Goal: Transaction & Acquisition: Purchase product/service

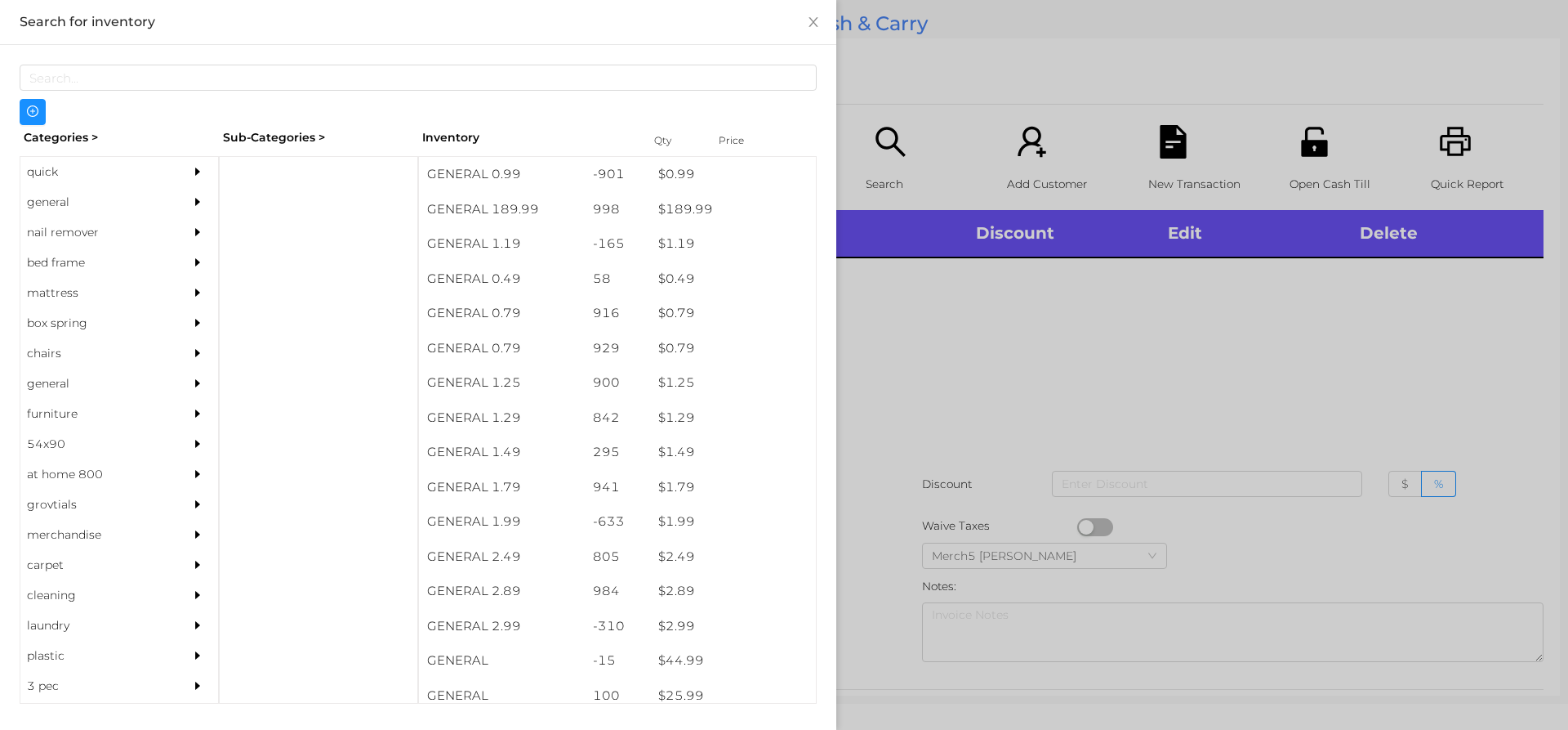
click at [46, 203] on div "general" at bounding box center [94, 202] width 148 height 30
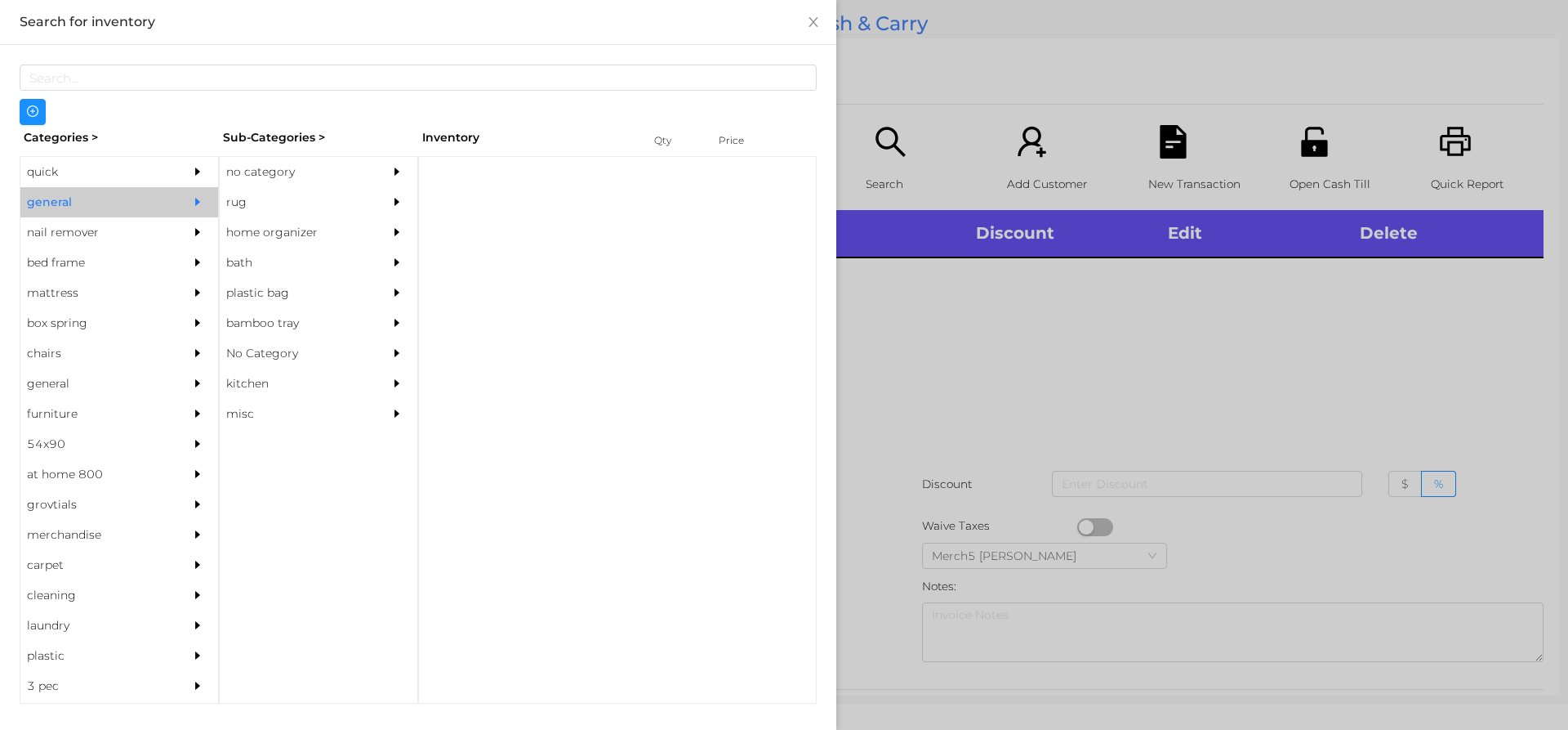
click at [264, 175] on div "no category" at bounding box center [294, 172] width 148 height 30
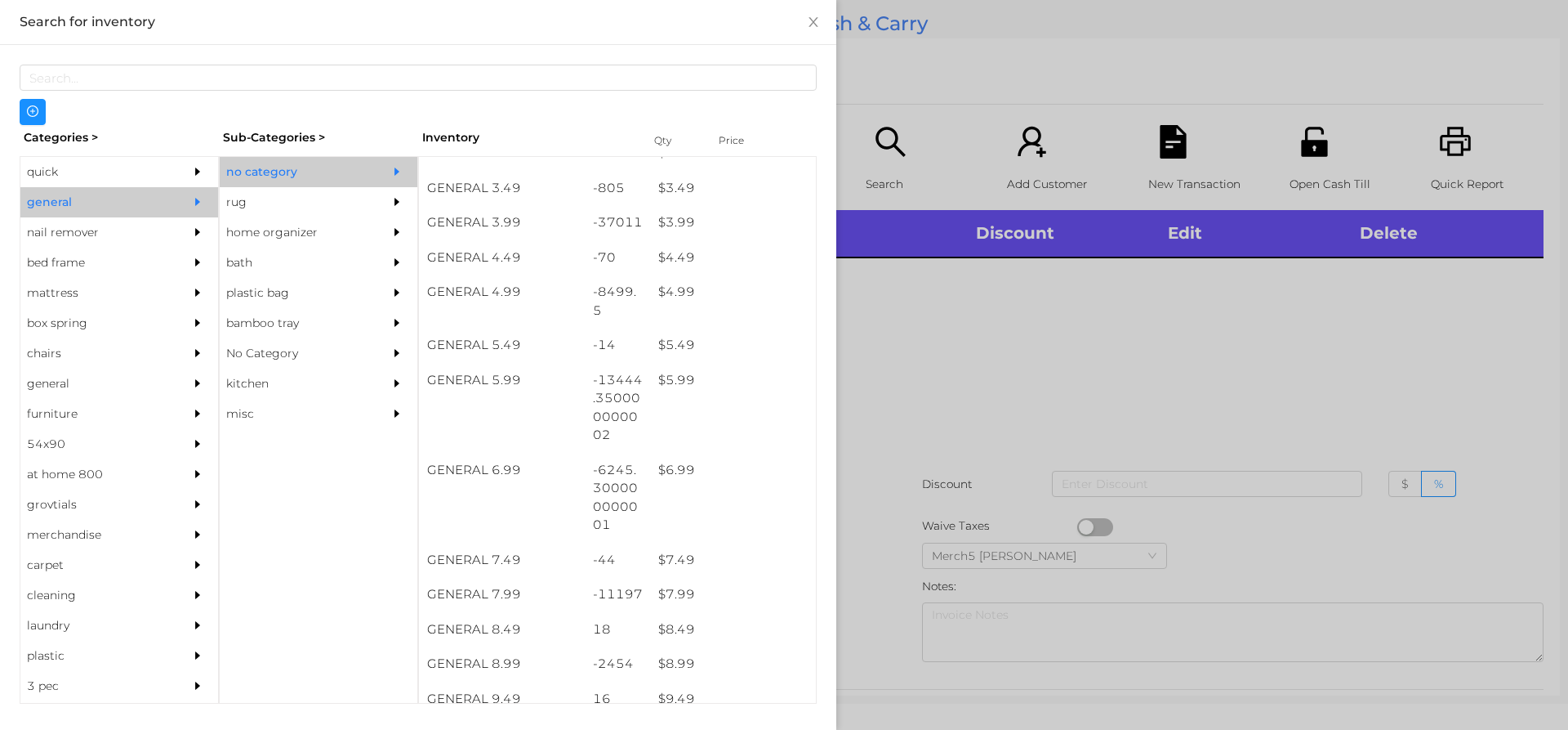
scroll to position [438, 0]
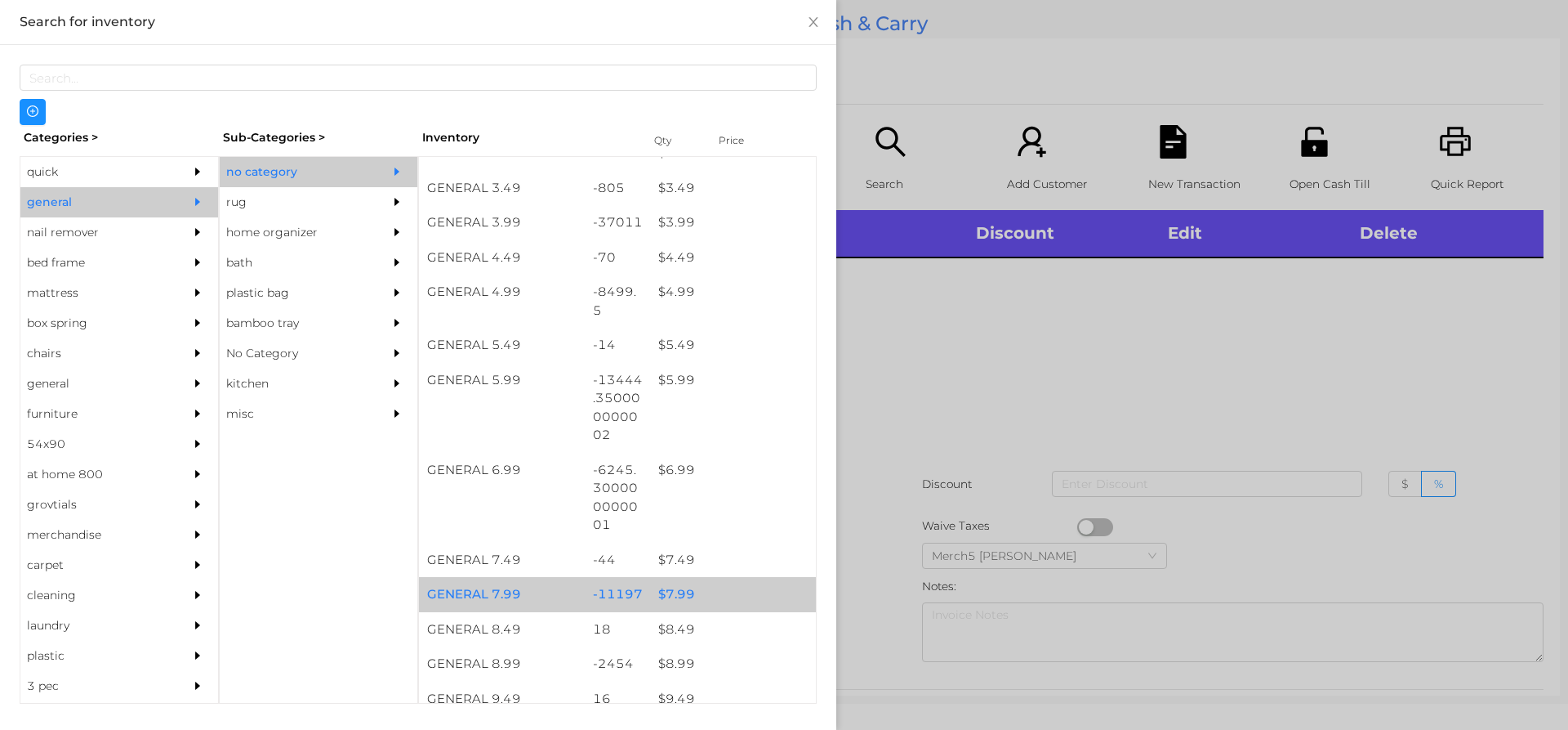
click at [672, 600] on div "$ 7.99" at bounding box center [733, 594] width 166 height 35
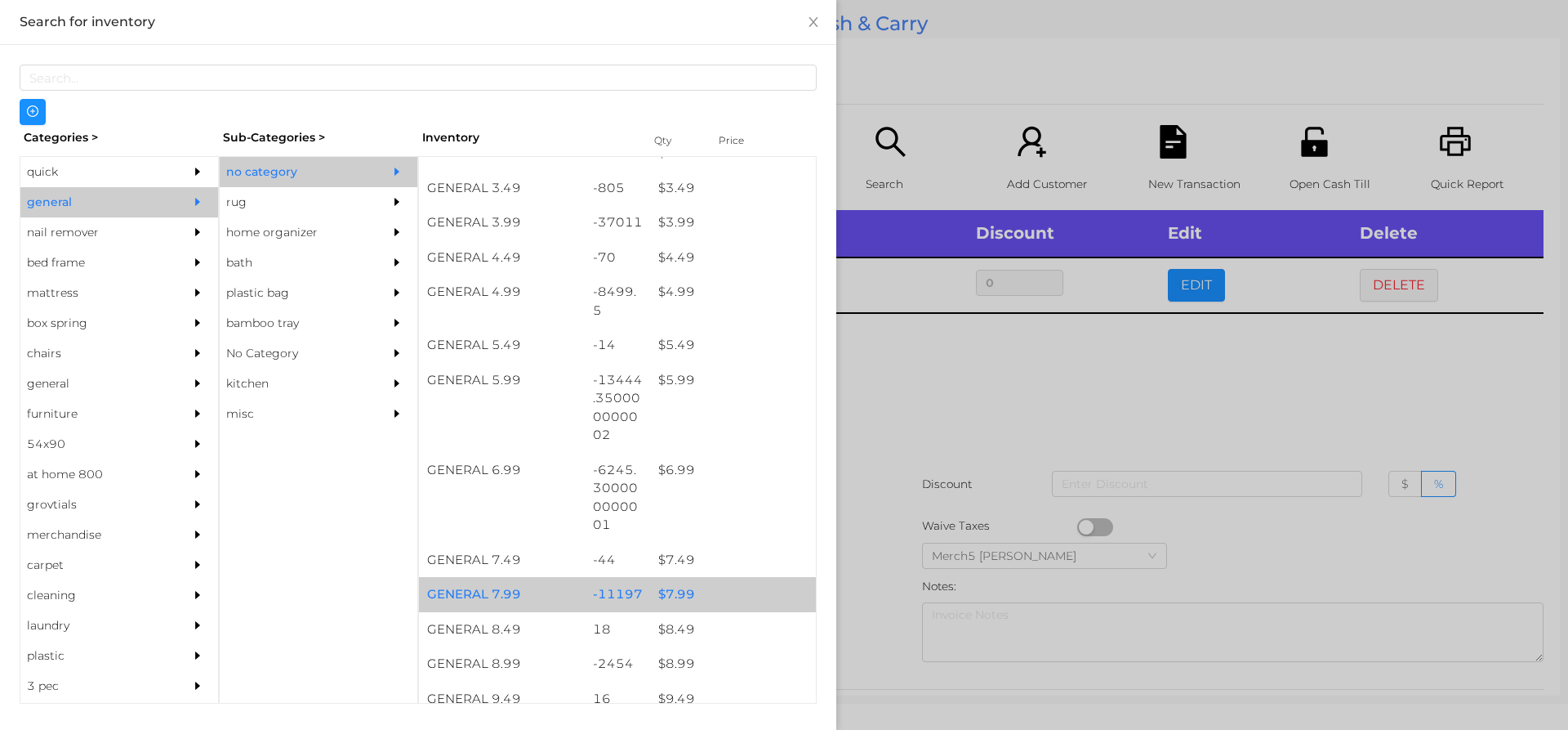
click at [674, 672] on div "$ 8.99" at bounding box center [733, 664] width 166 height 35
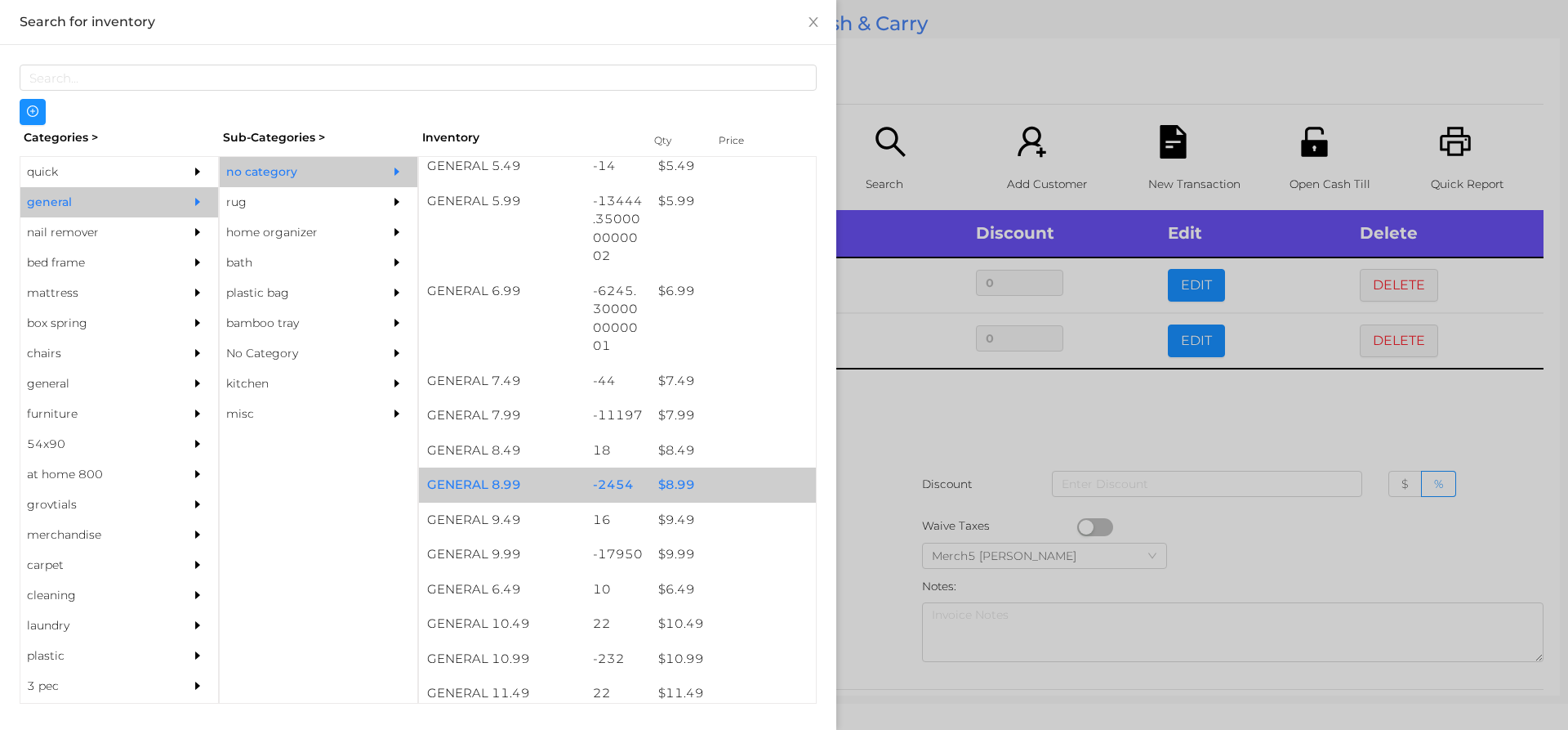
scroll to position [617, 0]
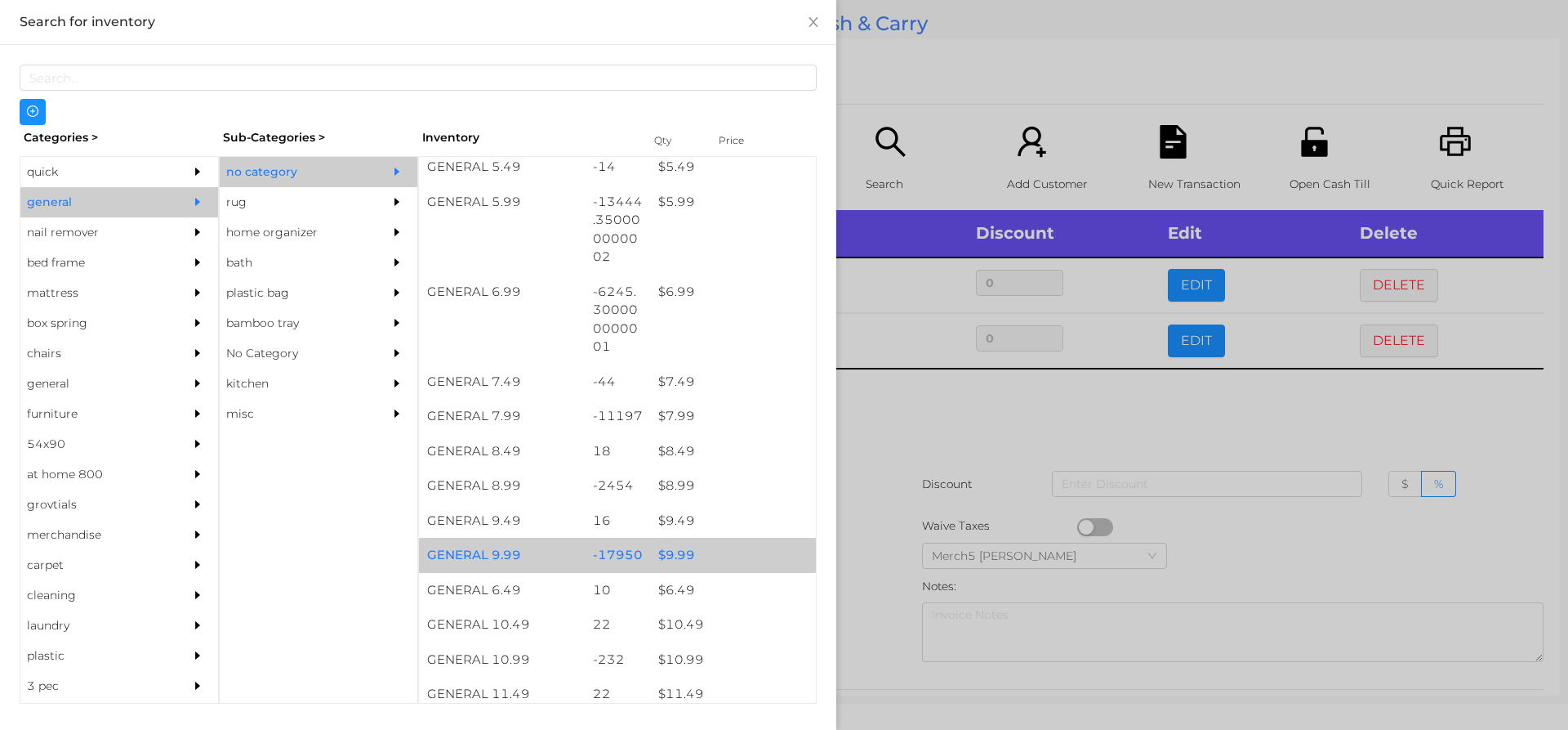
click at [655, 554] on div "$ 9.99" at bounding box center [733, 555] width 166 height 35
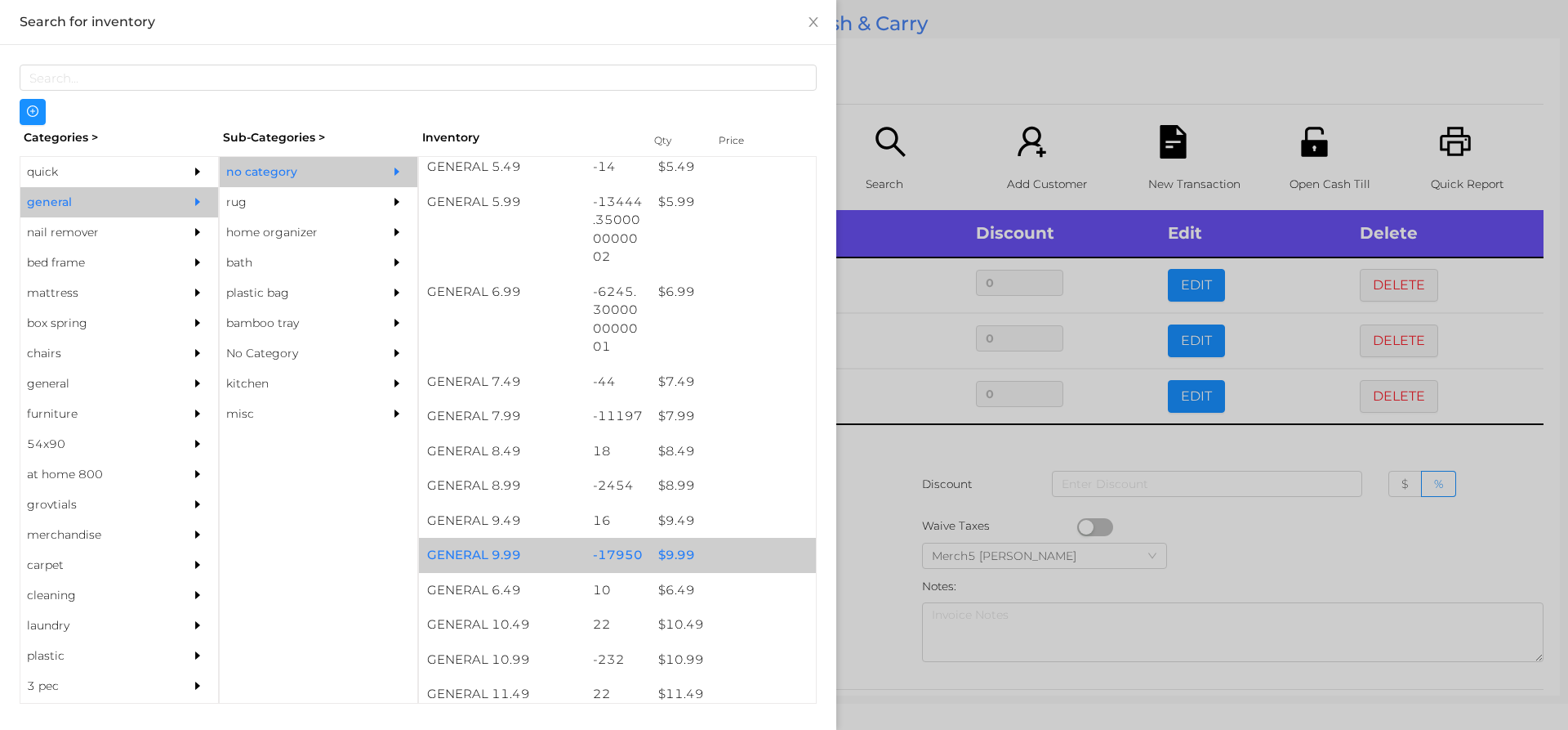
click at [667, 558] on div "$ 9.99" at bounding box center [733, 555] width 166 height 35
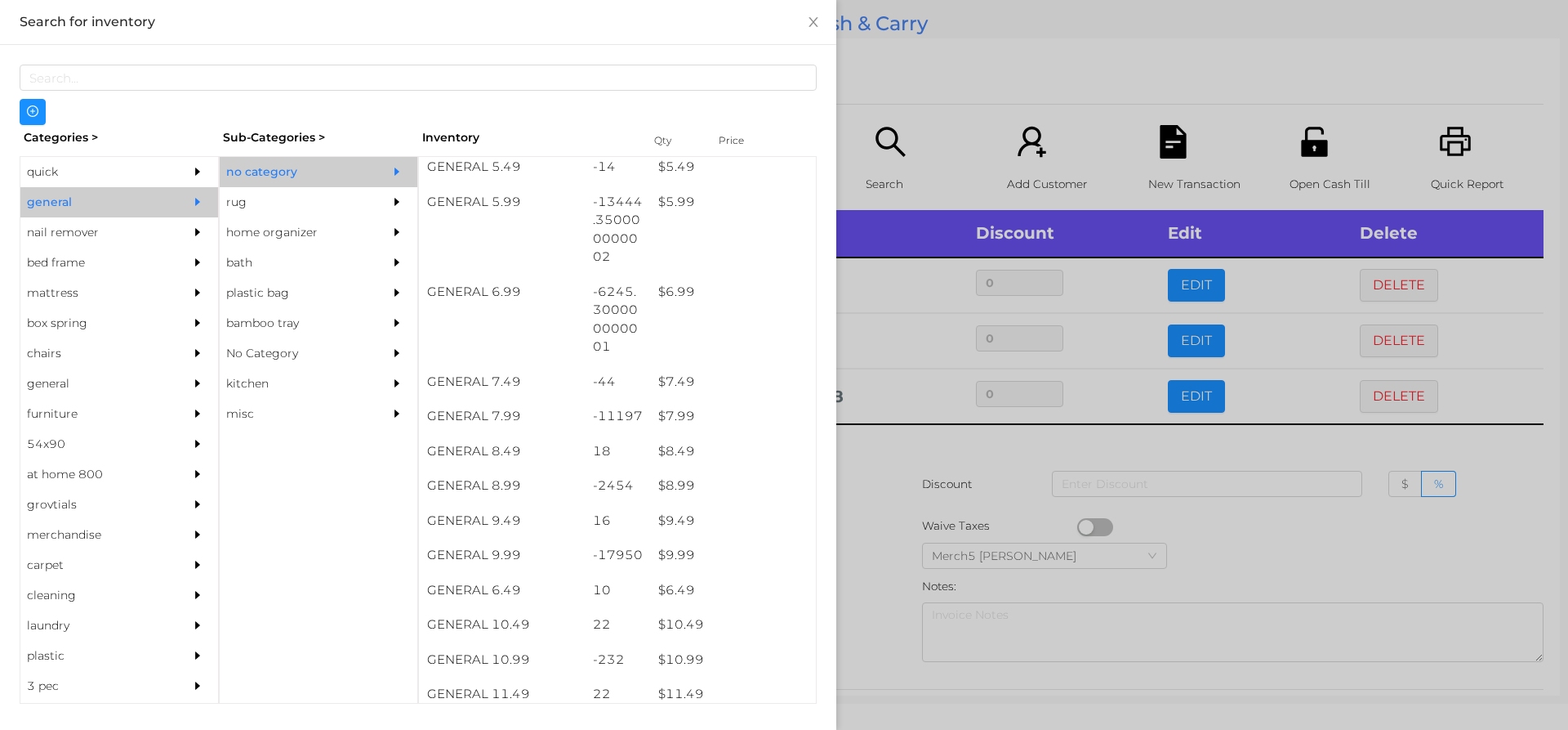
click at [867, 453] on div at bounding box center [784, 365] width 1568 height 730
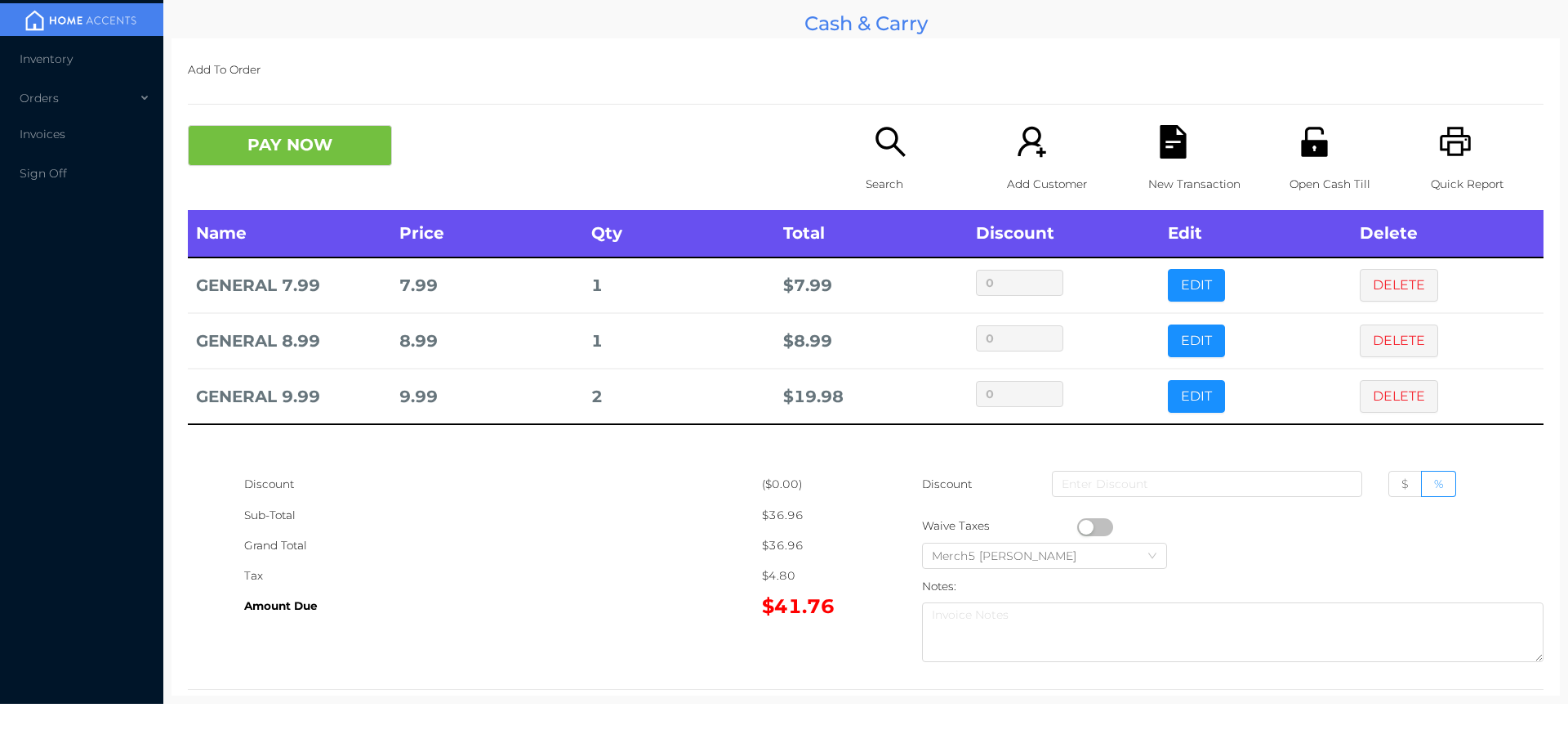
click at [362, 143] on button "PAY NOW" at bounding box center [290, 146] width 204 height 41
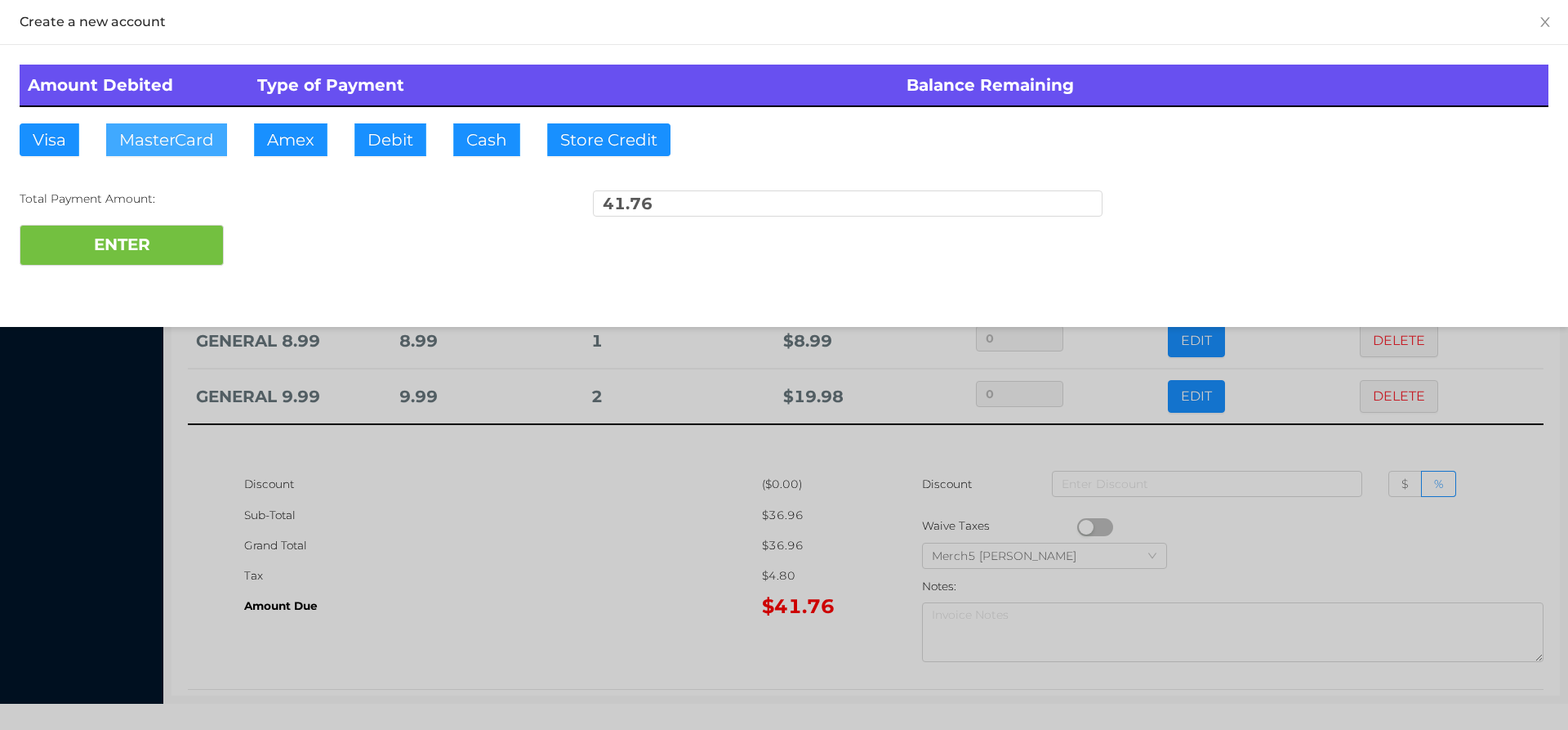
click at [178, 128] on button "MasterCard" at bounding box center [166, 140] width 121 height 33
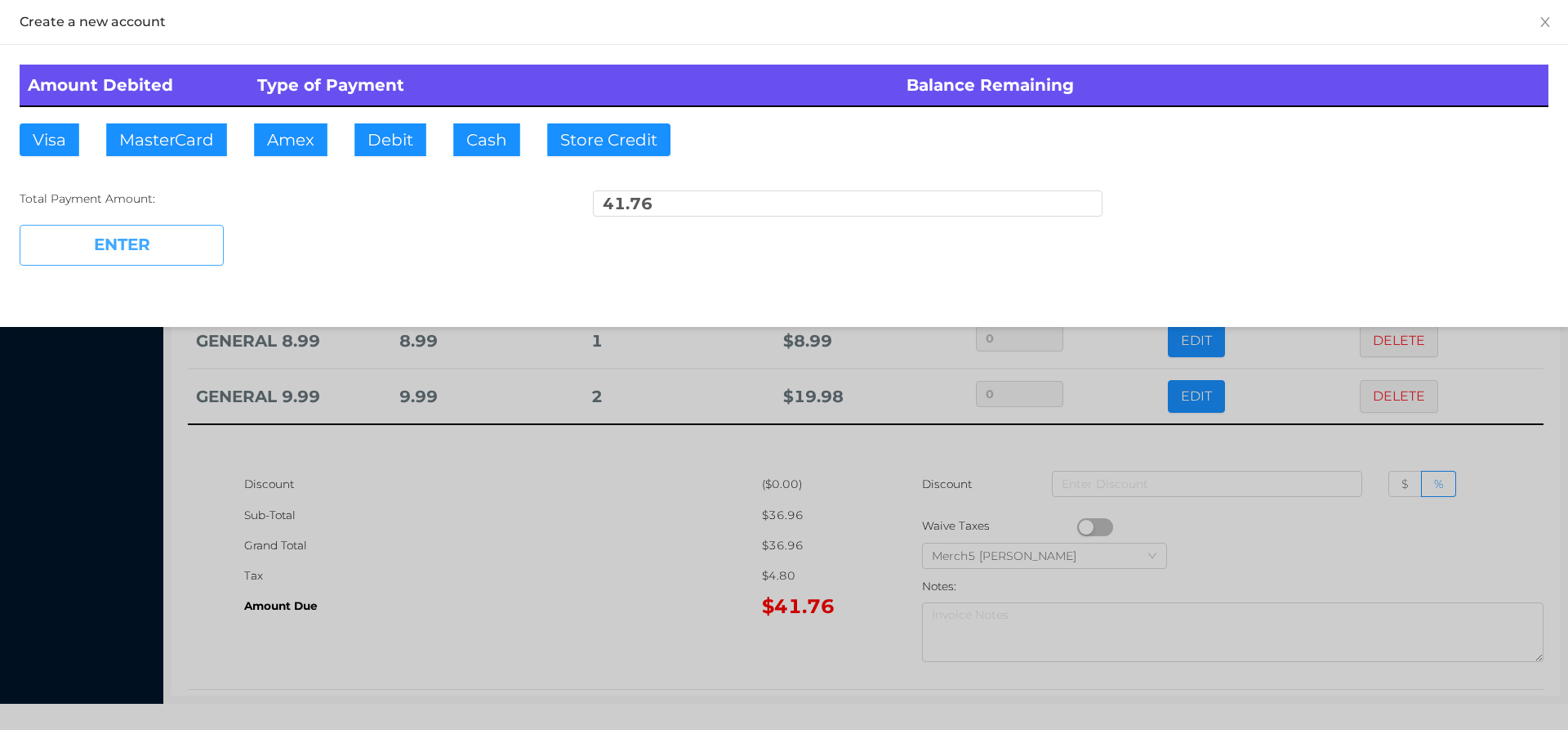
click at [105, 242] on button "ENTER" at bounding box center [122, 246] width 204 height 41
